Goal: Information Seeking & Learning: Learn about a topic

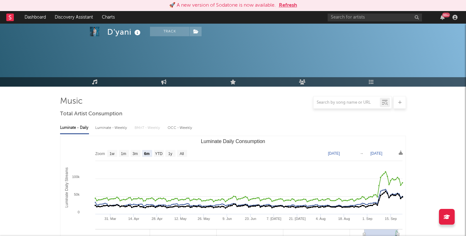
select select "6m"
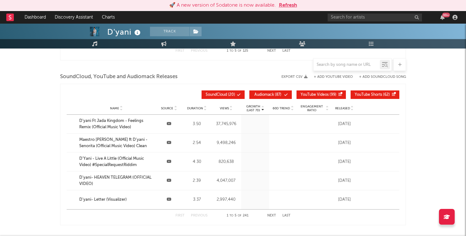
click at [286, 4] on button "Refresh" at bounding box center [288, 6] width 18 height 8
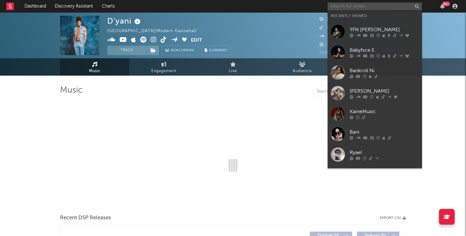
click at [361, 8] on input "text" at bounding box center [375, 7] width 94 height 8
type input "jo"
select select "6m"
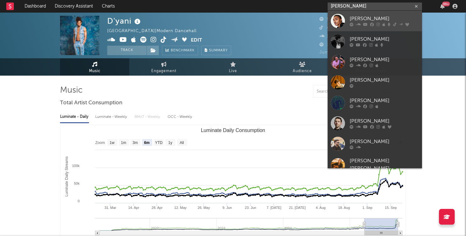
type input "[PERSON_NAME]"
click at [375, 11] on link "[PERSON_NAME]" at bounding box center [375, 21] width 94 height 20
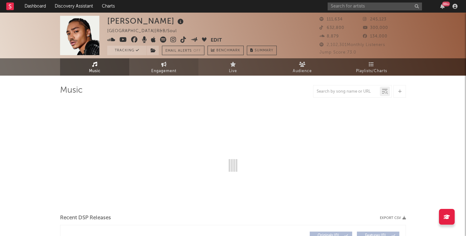
click at [174, 64] on link "Engagement" at bounding box center [163, 66] width 69 height 17
select select "1w"
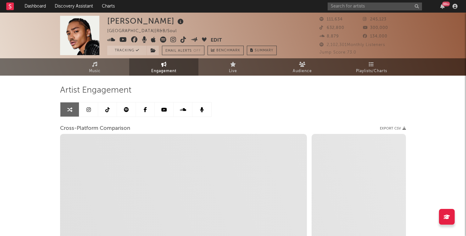
select select "1m"
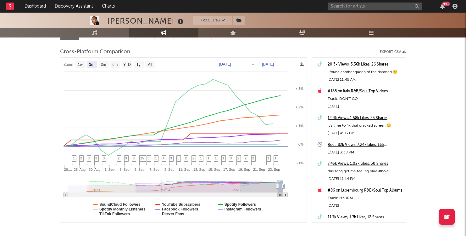
scroll to position [79, 0]
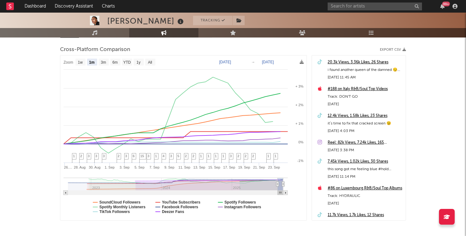
click at [224, 63] on text "[DATE]" at bounding box center [225, 62] width 12 height 4
type input "[DATE]"
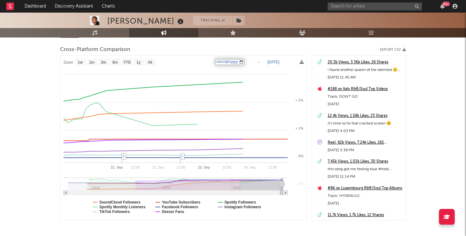
select select "1w"
